Goal: Information Seeking & Learning: Learn about a topic

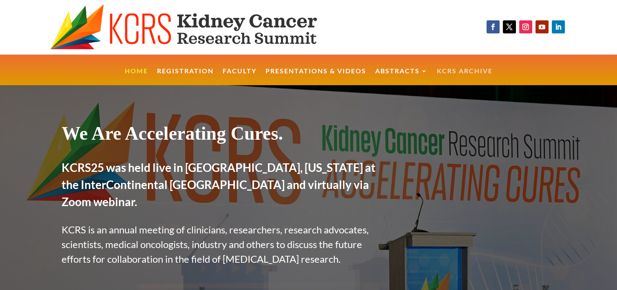
click at [467, 70] on link "KCRS Archive" at bounding box center [465, 77] width 56 height 18
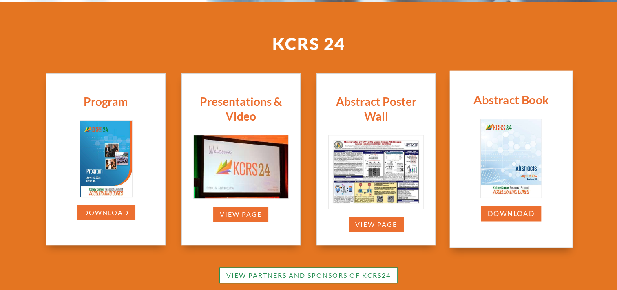
scroll to position [230, 0]
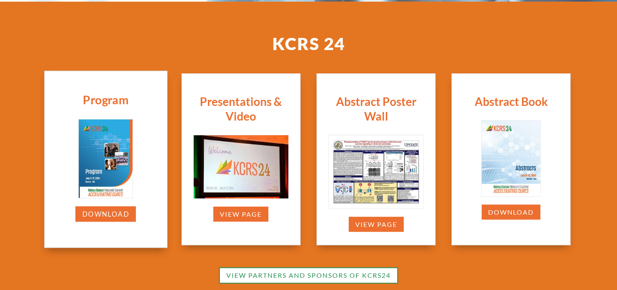
click at [104, 161] on img at bounding box center [106, 158] width 54 height 79
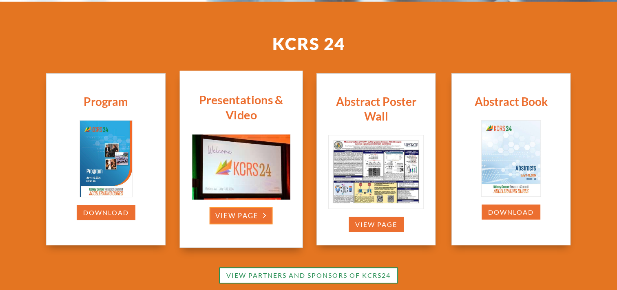
click at [245, 216] on link "view page" at bounding box center [241, 216] width 63 height 17
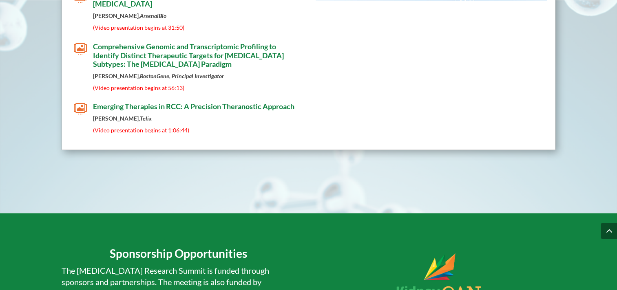
scroll to position [4694, 0]
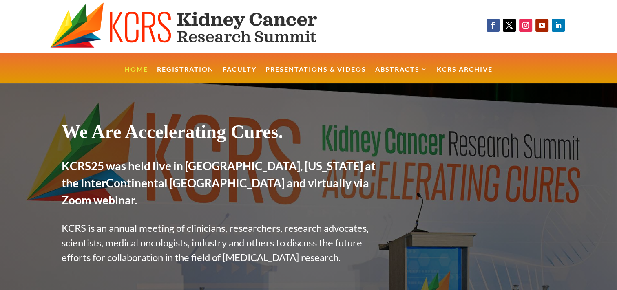
scroll to position [1, 0]
